Goal: Task Accomplishment & Management: Manage account settings

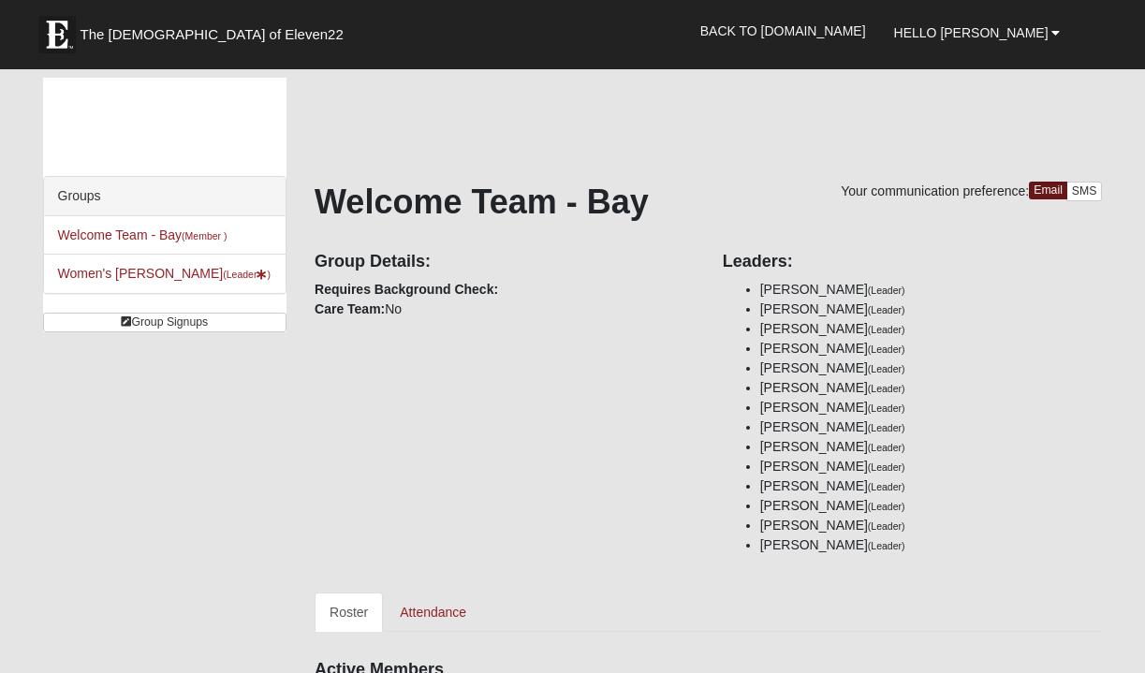
scroll to position [963, 0]
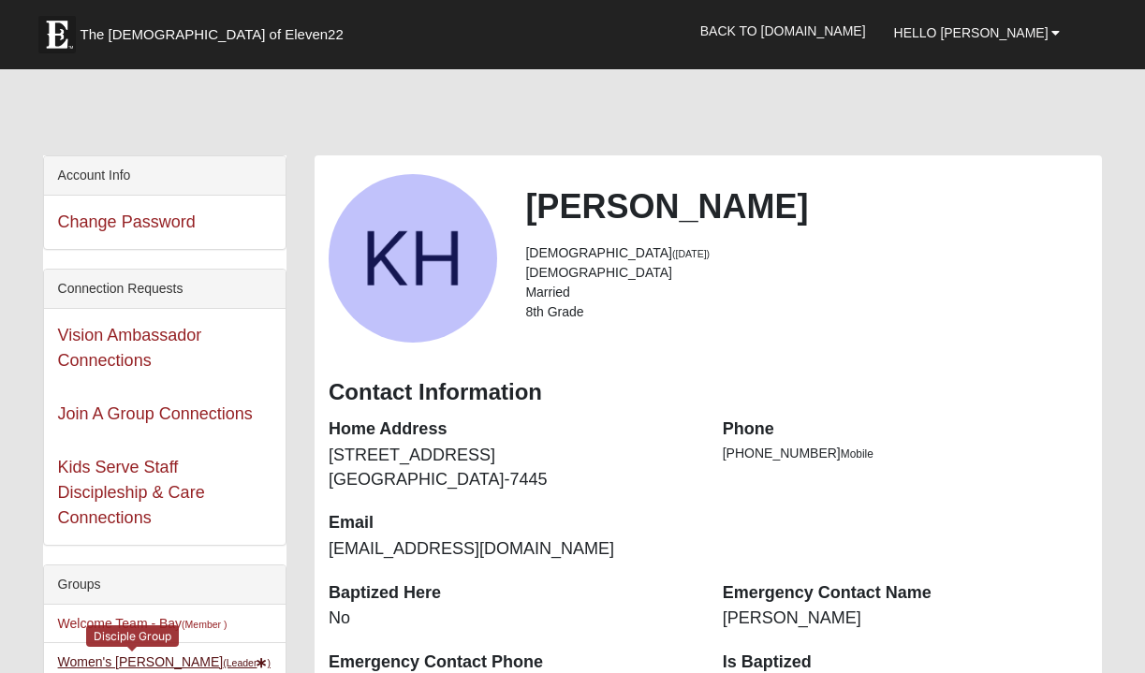
click at [108, 657] on link "Women's [PERSON_NAME] (Leader )" at bounding box center [164, 662] width 213 height 15
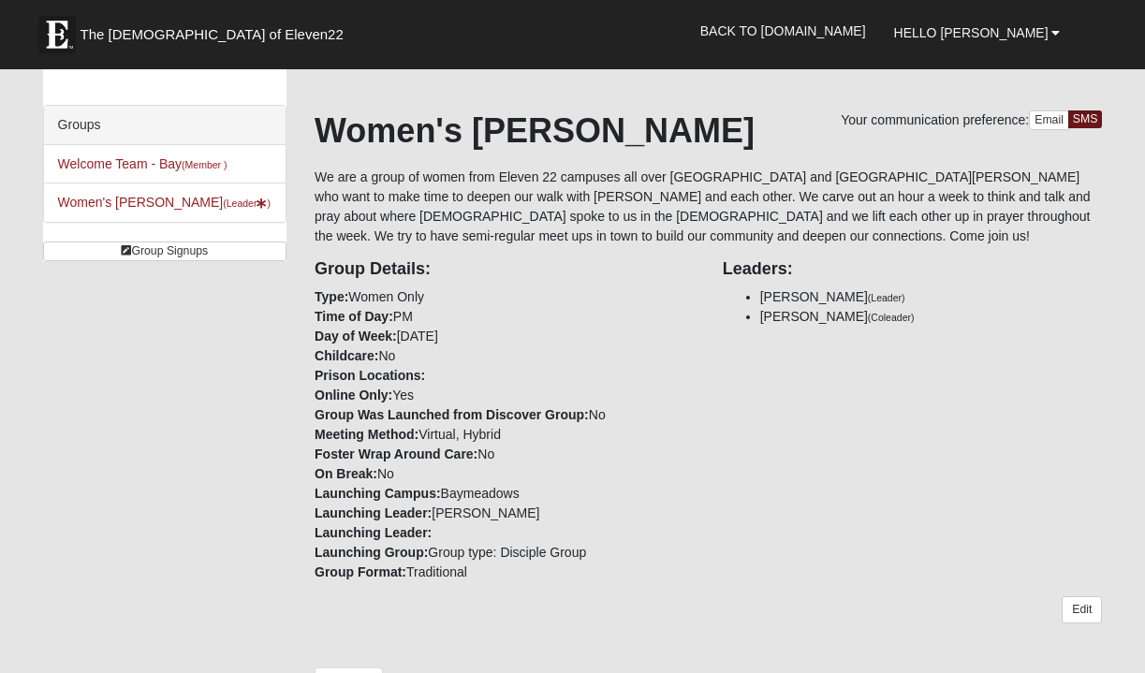
scroll to position [68, 0]
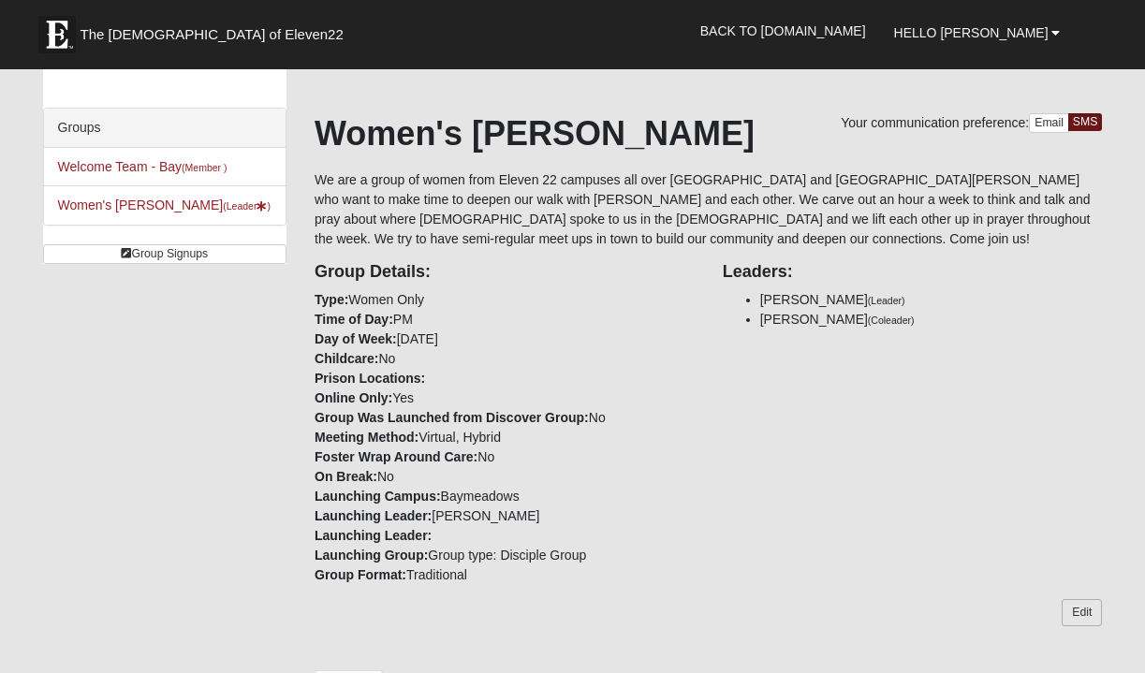
click at [1090, 613] on link "Edit" at bounding box center [1082, 612] width 40 height 27
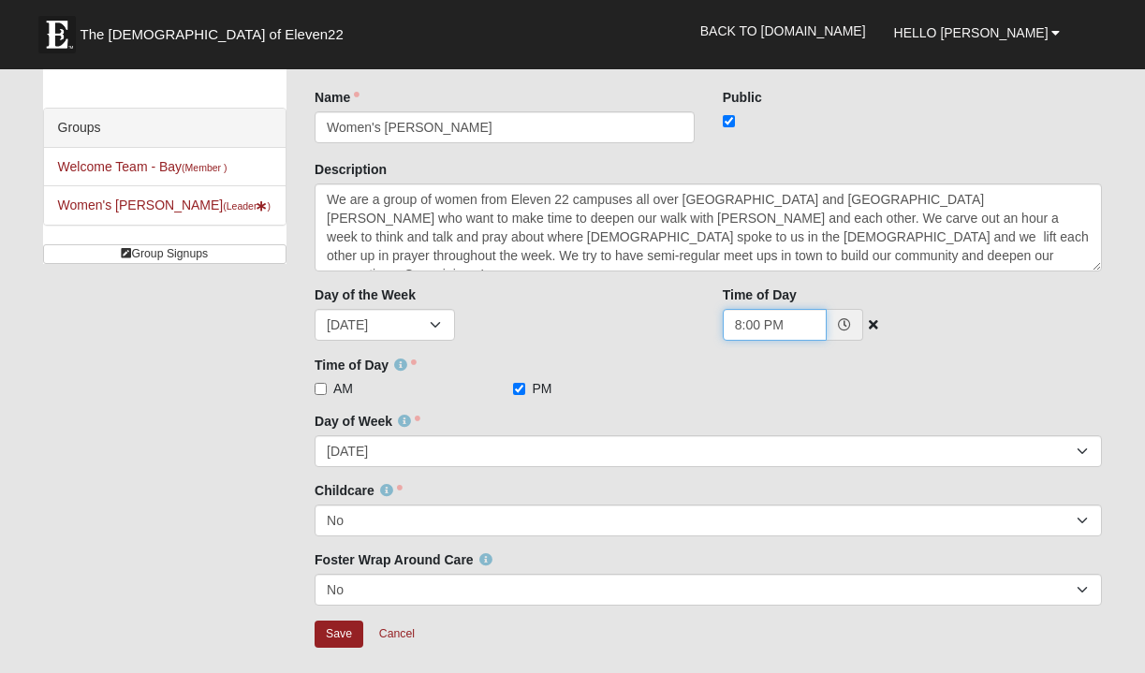
click at [760, 324] on input "8:00 PM" at bounding box center [775, 325] width 104 height 32
type input "8:30 PM"
click at [971, 343] on div "Time of Day 8:30 PM" at bounding box center [913, 320] width 408 height 69
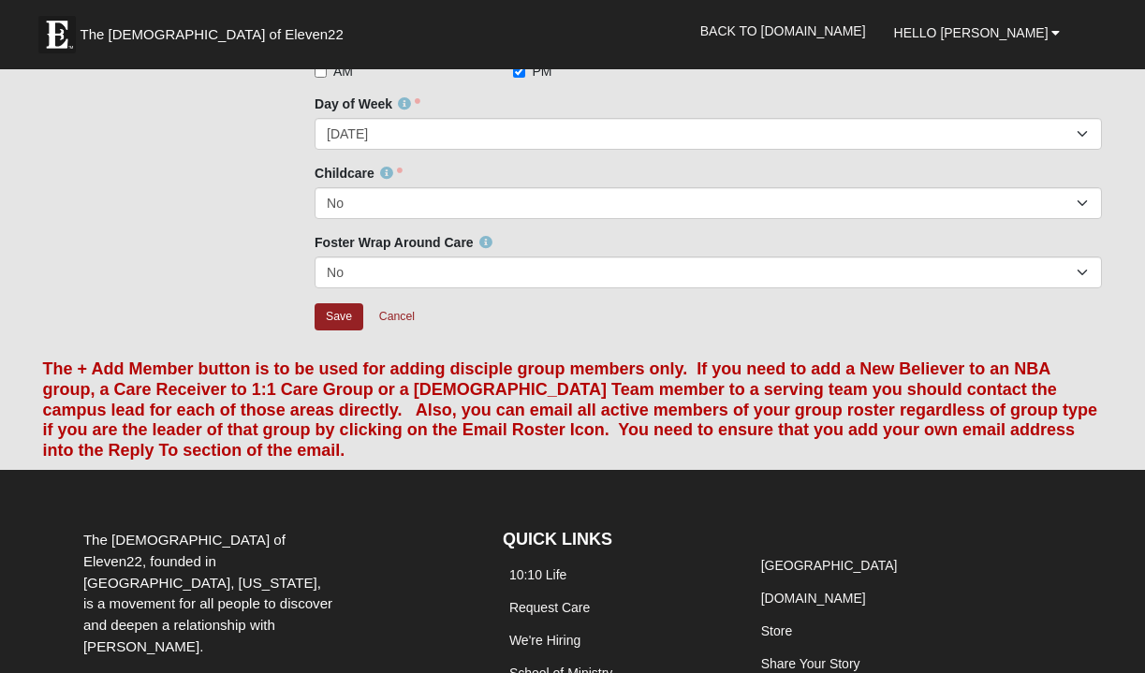
scroll to position [391, 0]
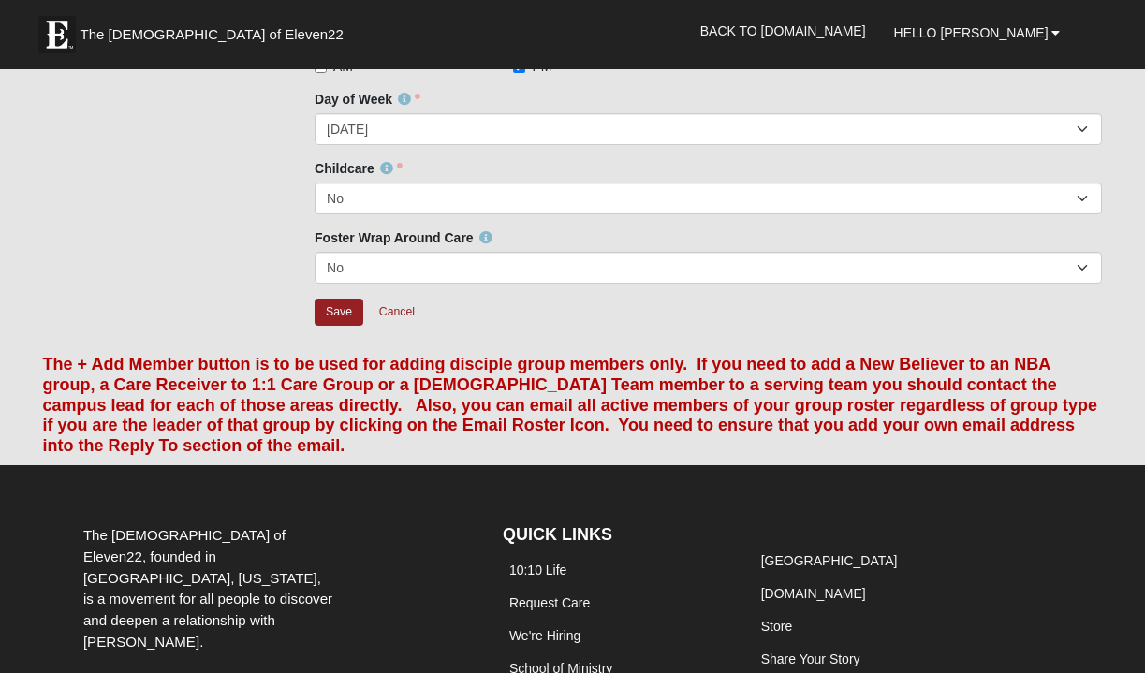
click at [1141, 219] on form "The Church of Eleven22 Hello Kelly My Account Log Out Back to COE22.com" at bounding box center [572, 243] width 1145 height 1221
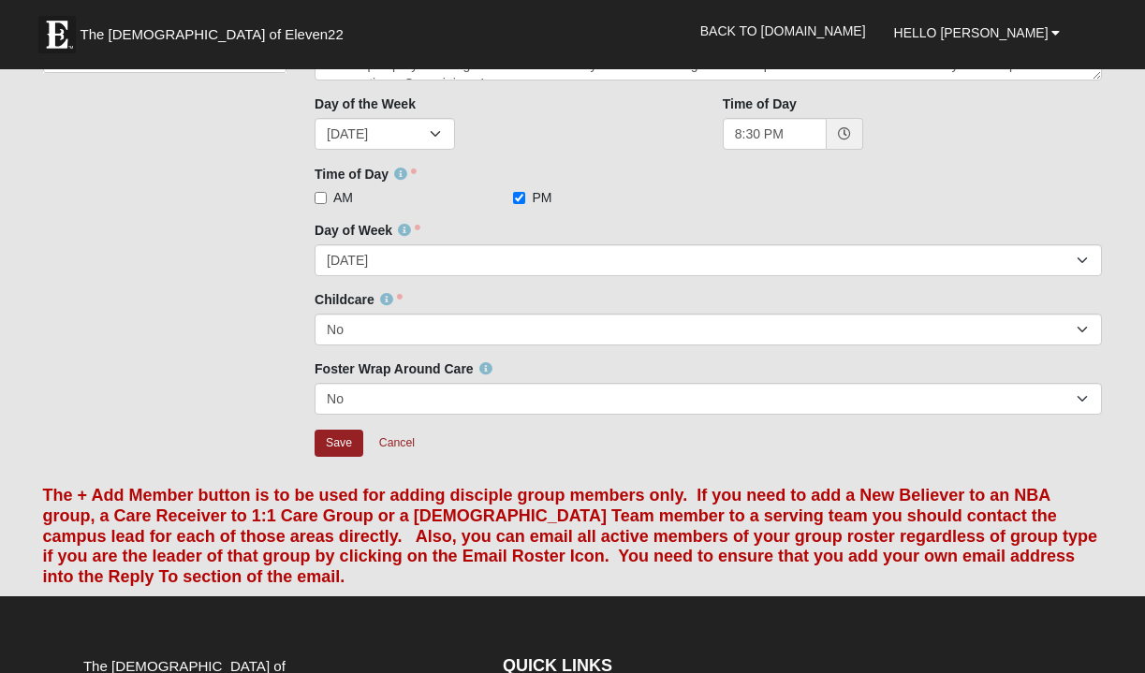
scroll to position [262, 0]
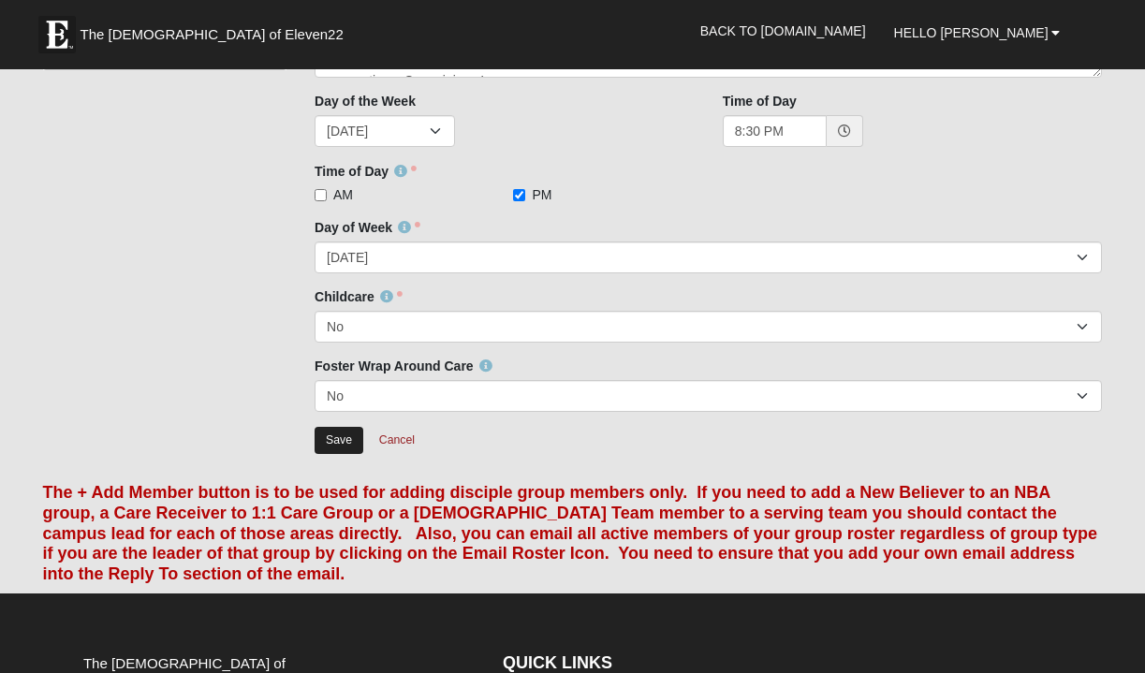
click at [340, 443] on input "Save" at bounding box center [339, 440] width 49 height 27
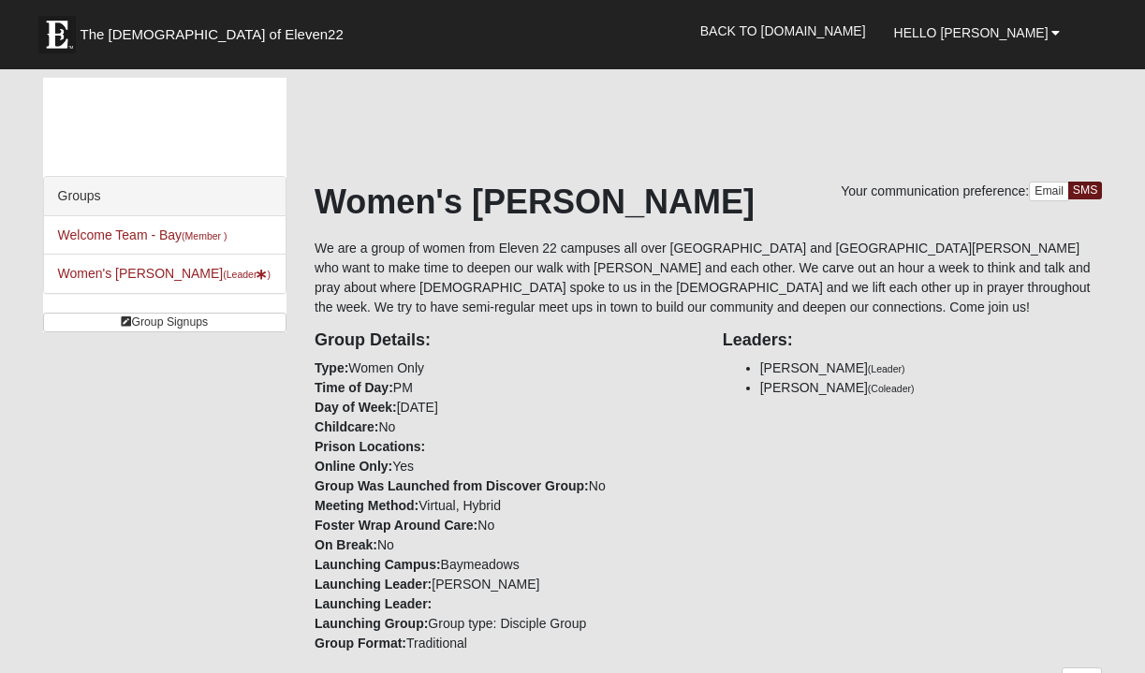
scroll to position [0, 0]
click at [196, 323] on link "Group Signups" at bounding box center [164, 323] width 243 height 20
click at [197, 323] on link "Group Signups" at bounding box center [164, 323] width 243 height 20
